Goal: Transaction & Acquisition: Purchase product/service

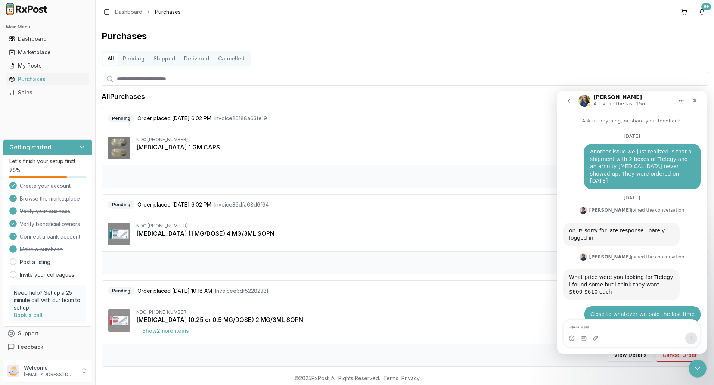
scroll to position [5678, 0]
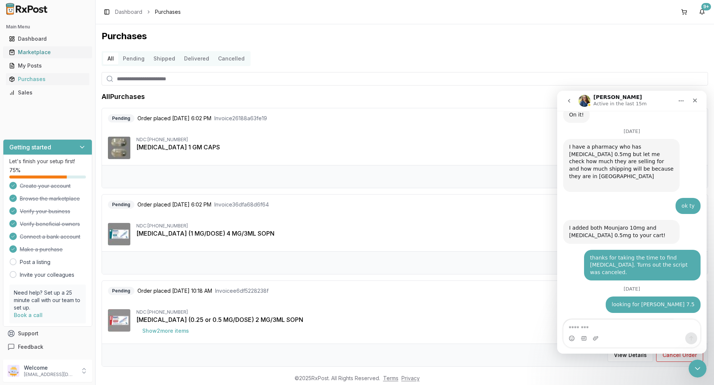
click at [43, 53] on div "Marketplace" at bounding box center [47, 52] width 77 height 7
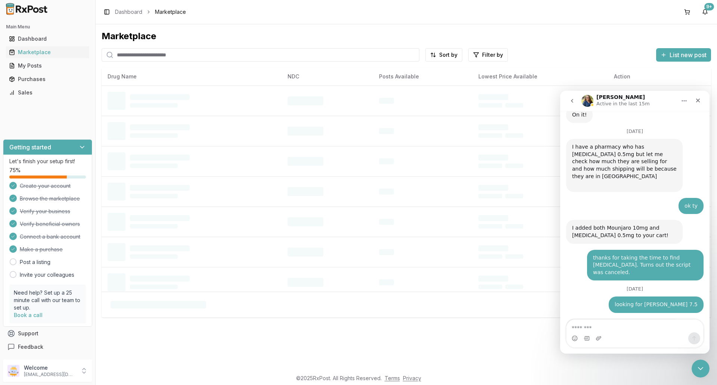
click at [136, 56] on input "search" at bounding box center [261, 54] width 318 height 13
drag, startPoint x: 138, startPoint y: 55, endPoint x: 132, endPoint y: 55, distance: 6.0
click at [132, 55] on input "search" at bounding box center [261, 54] width 318 height 13
type input "*******"
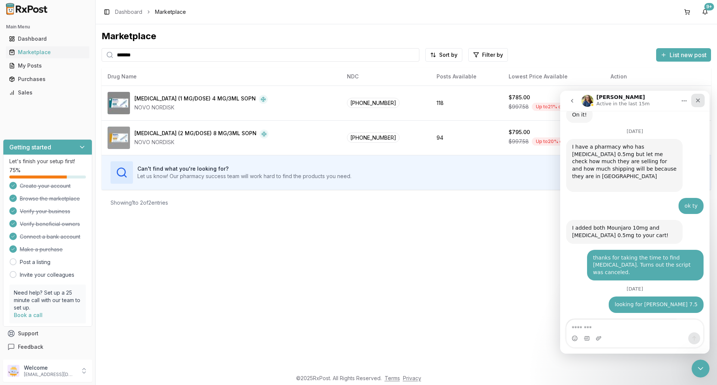
click at [697, 102] on icon "Close" at bounding box center [698, 100] width 6 height 6
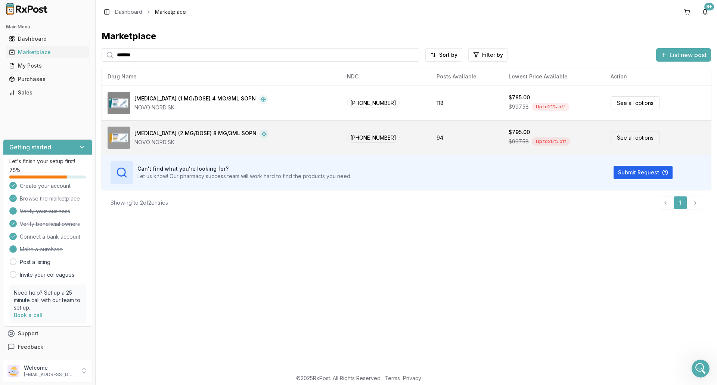
scroll to position [5678, 0]
click at [629, 136] on link "See all options" at bounding box center [634, 137] width 49 height 13
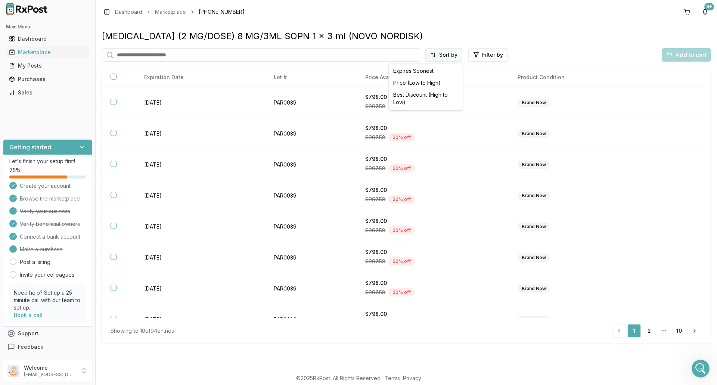
click at [446, 54] on html "Main Menu Dashboard Marketplace My Posts Purchases Sales Getting started Let's …" at bounding box center [358, 192] width 717 height 385
click at [423, 84] on div "Price (Low to High)" at bounding box center [425, 83] width 71 height 12
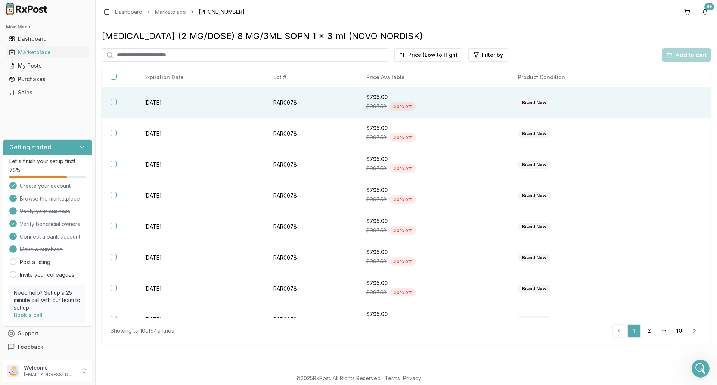
click at [113, 101] on button "button" at bounding box center [114, 102] width 6 height 6
click at [687, 55] on span "Add to cart" at bounding box center [690, 54] width 31 height 9
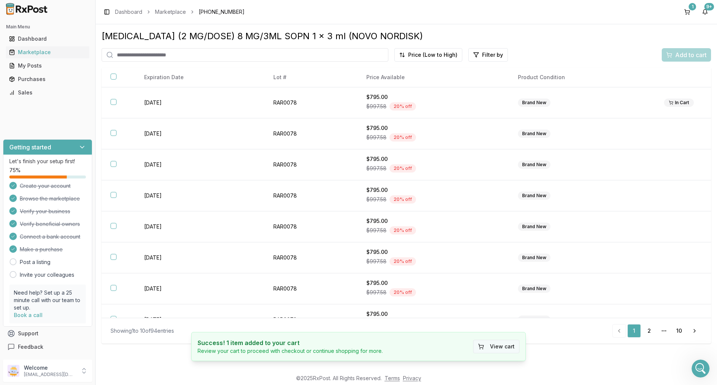
click at [495, 350] on button "View cart" at bounding box center [496, 346] width 46 height 13
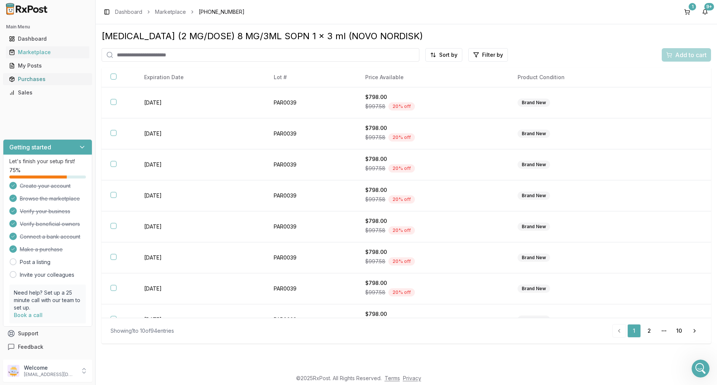
click at [43, 80] on div "Purchases" at bounding box center [47, 78] width 77 height 7
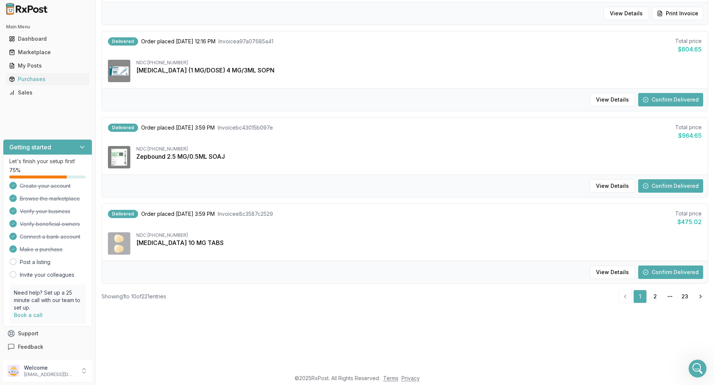
scroll to position [149, 0]
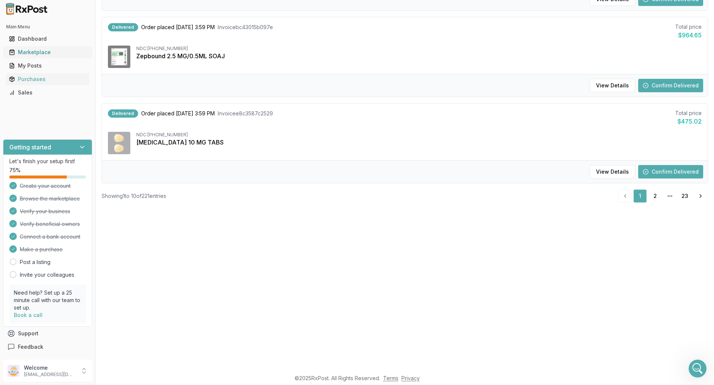
click at [41, 57] on link "Marketplace" at bounding box center [47, 52] width 83 height 13
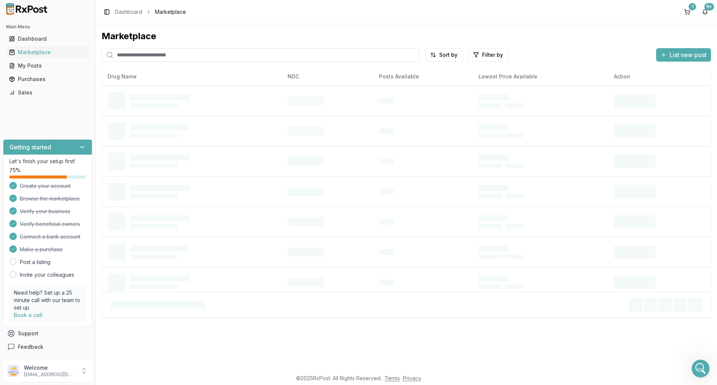
click at [130, 57] on input "search" at bounding box center [261, 54] width 318 height 13
type input "*******"
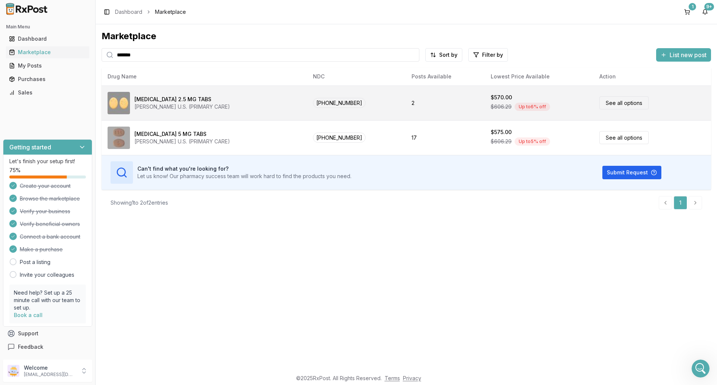
click at [618, 105] on link "See all options" at bounding box center [623, 102] width 49 height 13
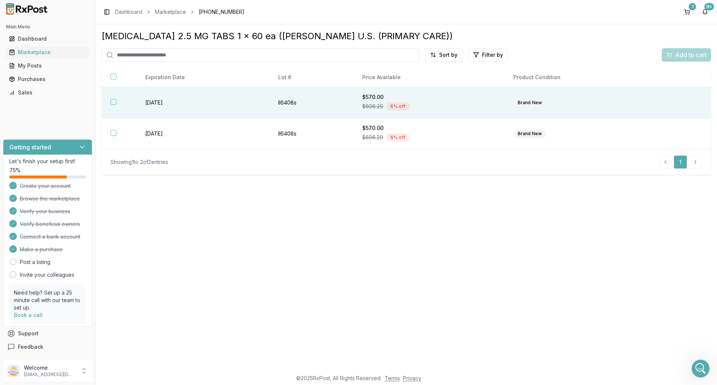
click at [114, 102] on button "button" at bounding box center [114, 102] width 6 height 6
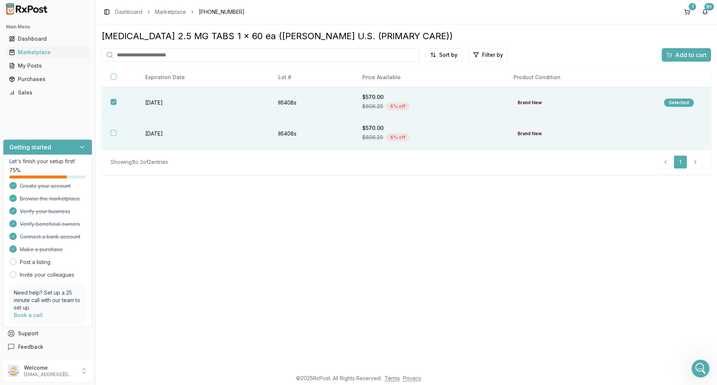
click at [115, 132] on button "button" at bounding box center [114, 133] width 6 height 6
click at [693, 56] on span "Add to cart" at bounding box center [690, 54] width 31 height 9
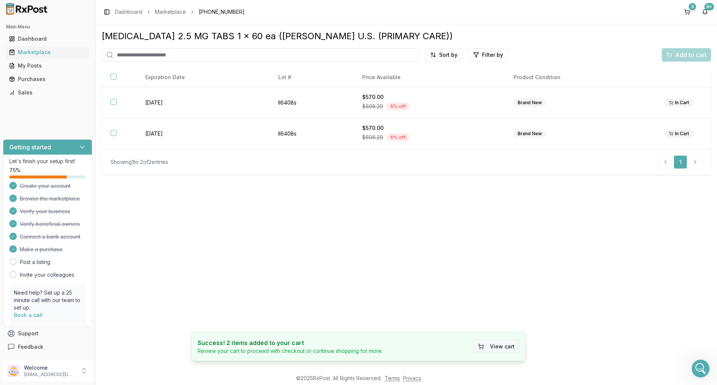
click at [503, 346] on button "View cart" at bounding box center [496, 346] width 46 height 13
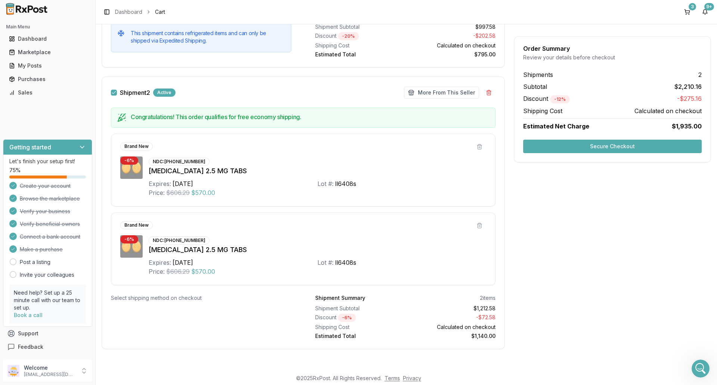
scroll to position [203, 0]
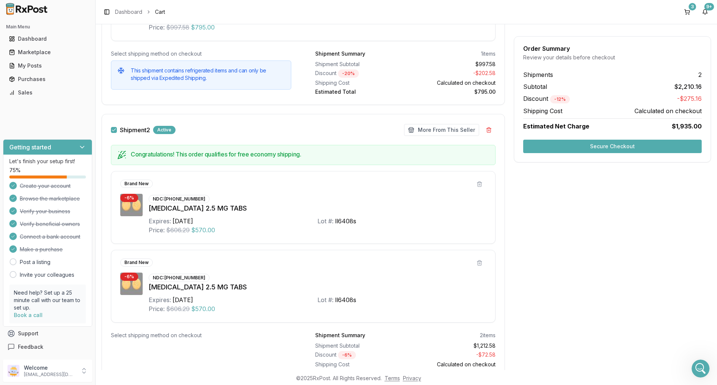
click at [618, 145] on button "Secure Checkout" at bounding box center [612, 146] width 178 height 13
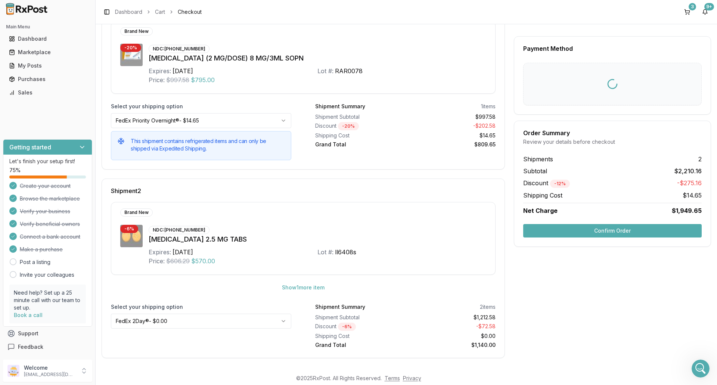
scroll to position [6, 0]
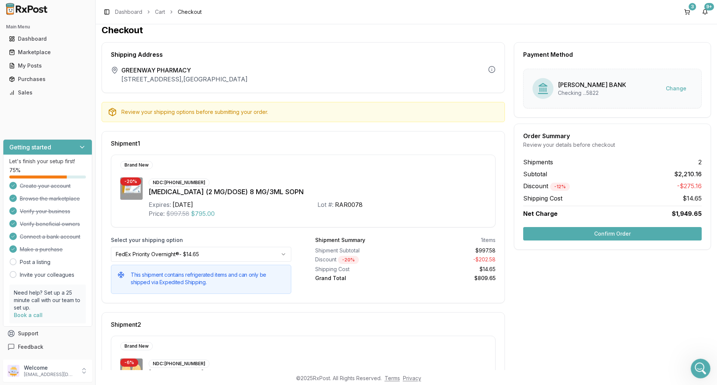
click at [700, 372] on icon "Open Intercom Messenger" at bounding box center [699, 367] width 12 height 12
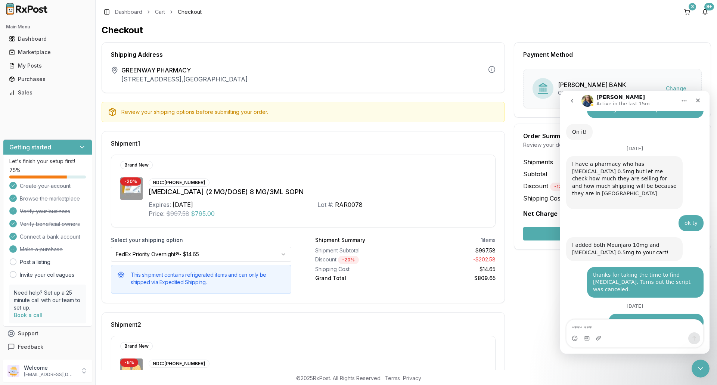
scroll to position [5678, 0]
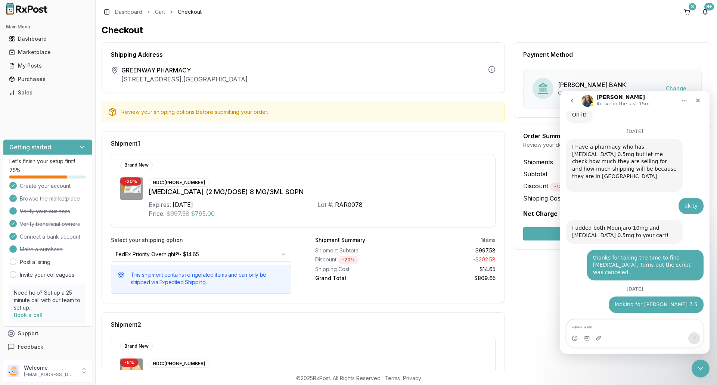
click at [529, 300] on div "Payment Method [PERSON_NAME] BANK Checking ...5822 Change Order Summary Review …" at bounding box center [612, 267] width 197 height 450
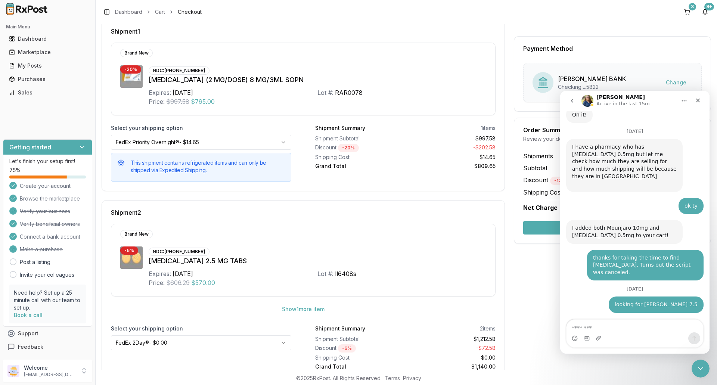
scroll to position [140, 0]
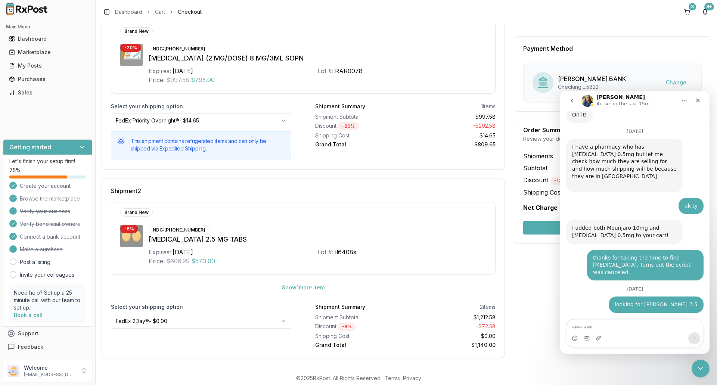
click at [295, 286] on button "Show 1 more item" at bounding box center [303, 287] width 55 height 13
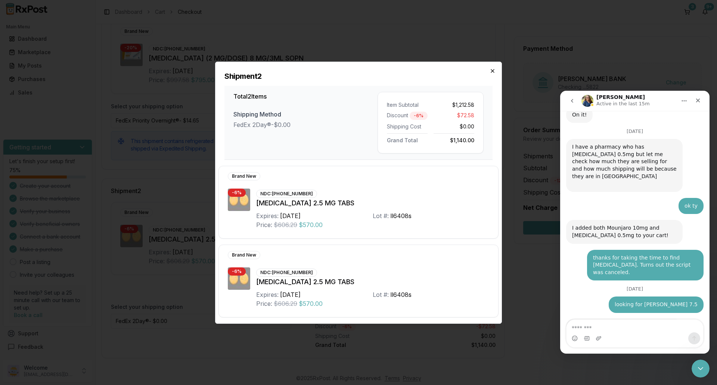
click at [492, 73] on icon "button" at bounding box center [492, 71] width 6 height 6
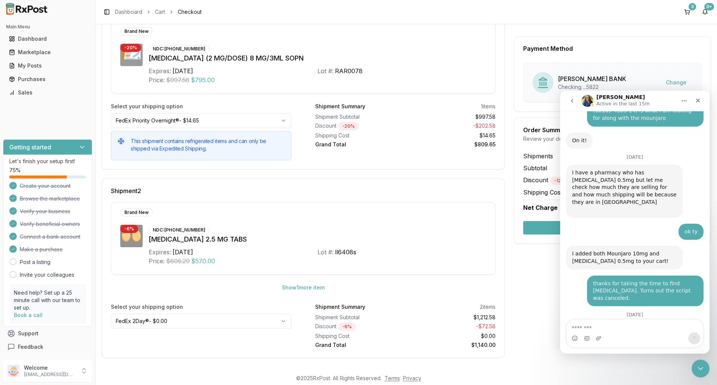
scroll to position [5640, 0]
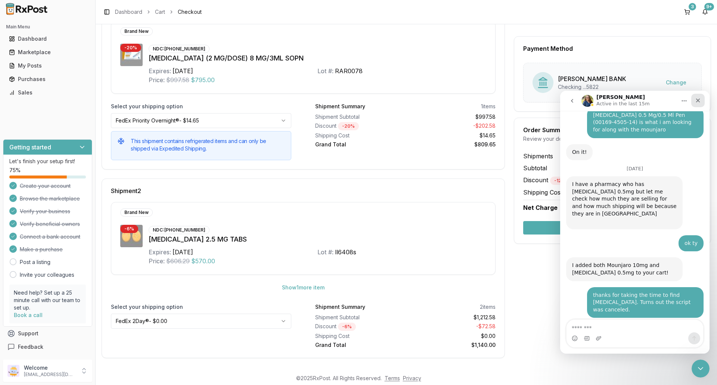
click at [698, 99] on icon "Close" at bounding box center [698, 100] width 6 height 6
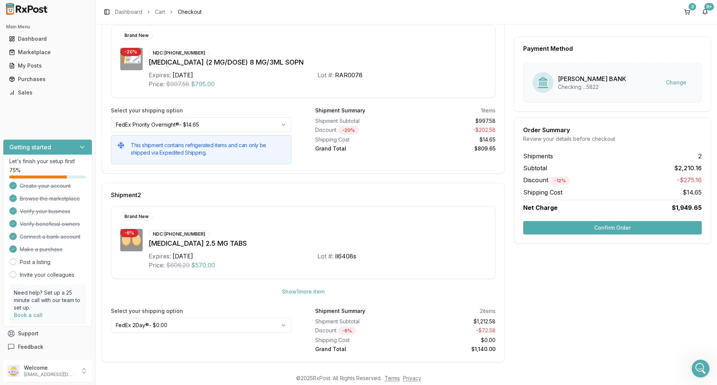
scroll to position [140, 0]
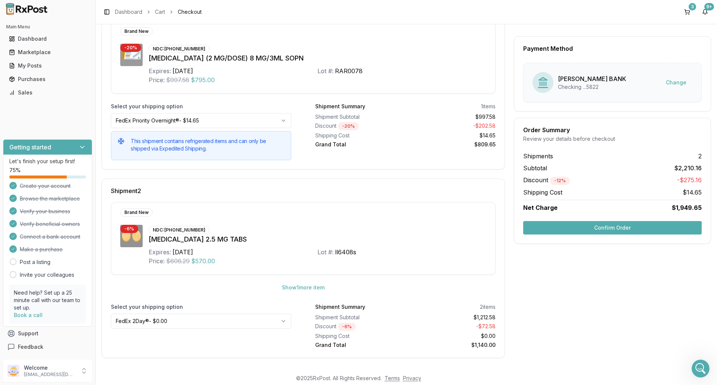
click at [605, 229] on button "Confirm Order" at bounding box center [612, 227] width 178 height 13
